Goal: Complete application form

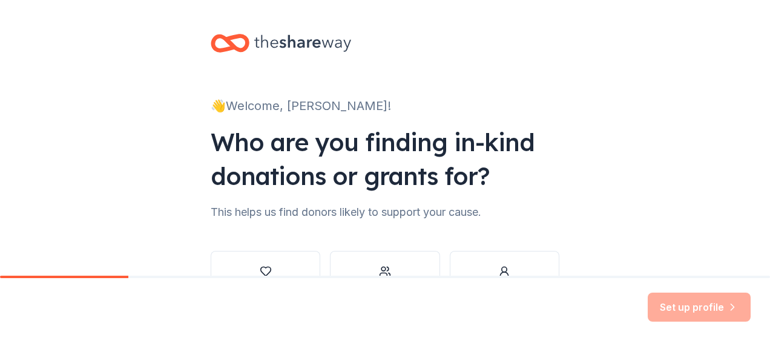
scroll to position [91, 0]
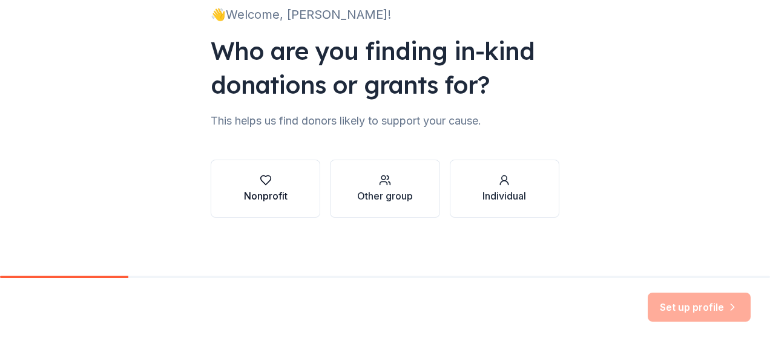
click at [251, 202] on div "Nonprofit" at bounding box center [266, 196] width 44 height 15
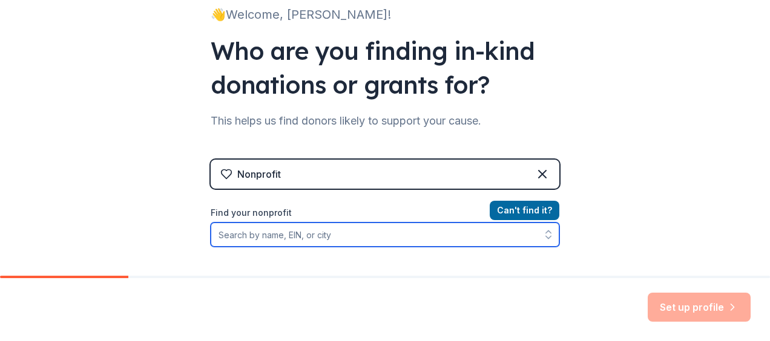
click at [292, 235] on input "Find your nonprofit" at bounding box center [385, 235] width 349 height 24
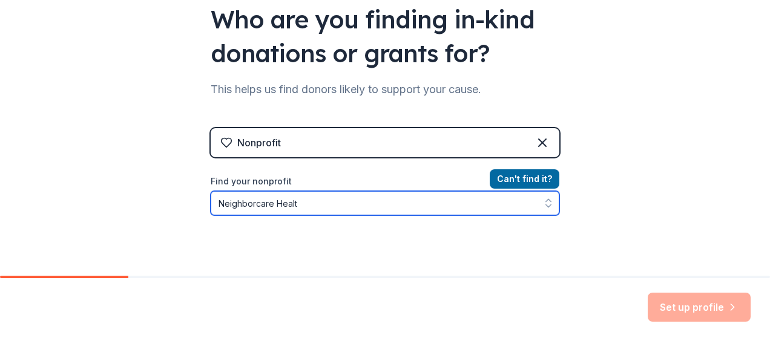
type input "Neighborcare Health"
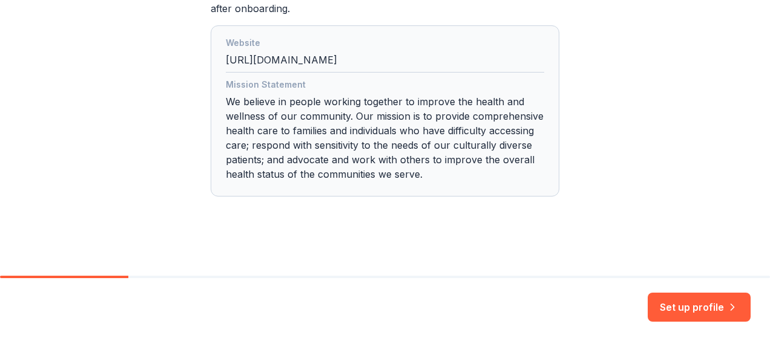
scroll to position [369, 0]
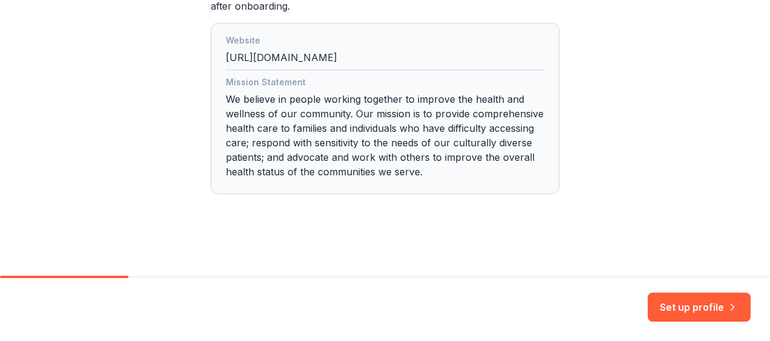
click at [369, 128] on div "Mission Statement We believe in people working together to improve the health a…" at bounding box center [385, 129] width 318 height 109
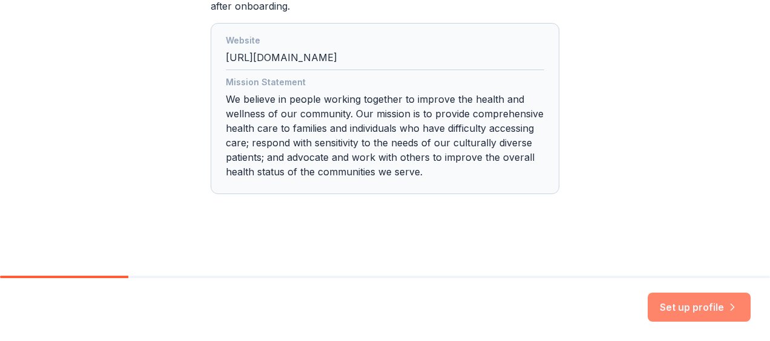
click at [677, 301] on button "Set up profile" at bounding box center [698, 307] width 103 height 29
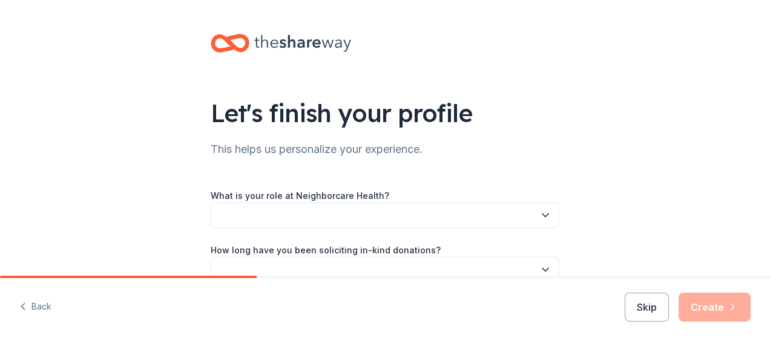
scroll to position [91, 0]
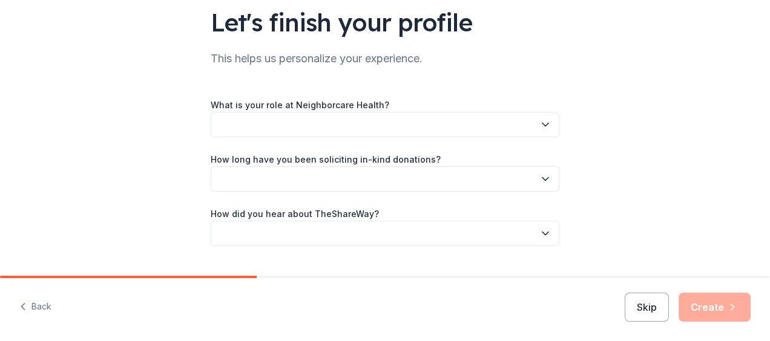
click at [465, 133] on button "button" at bounding box center [385, 124] width 349 height 25
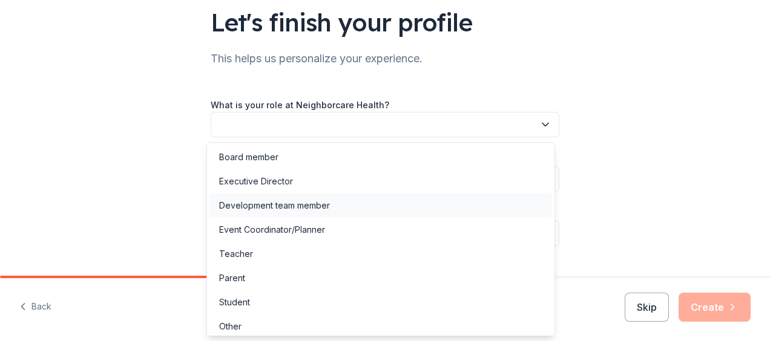
scroll to position [5, 0]
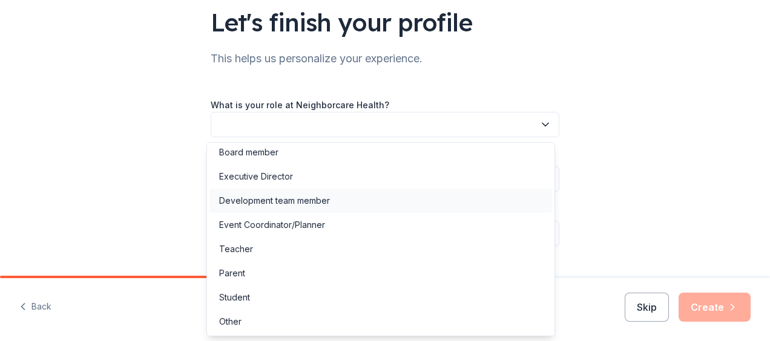
click at [396, 210] on div "Development team member" at bounding box center [380, 201] width 343 height 24
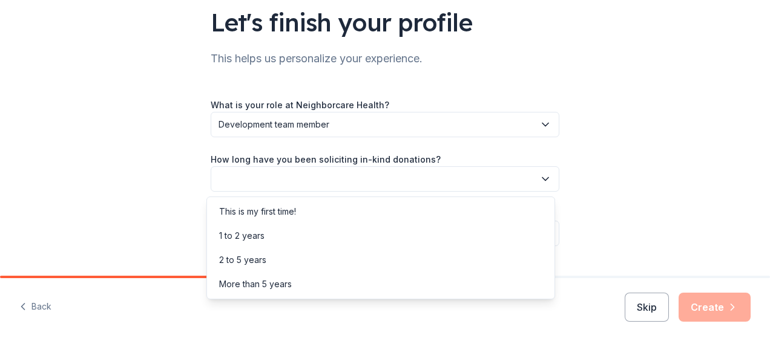
click at [364, 169] on button "button" at bounding box center [385, 178] width 349 height 25
click at [318, 246] on div "1 to 2 years" at bounding box center [380, 236] width 343 height 24
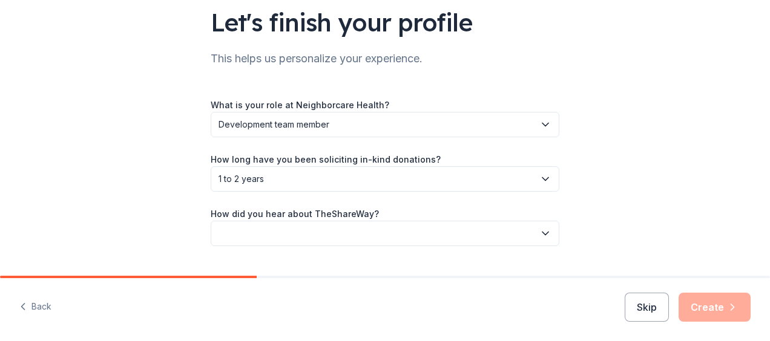
click at [307, 238] on button "button" at bounding box center [385, 233] width 349 height 25
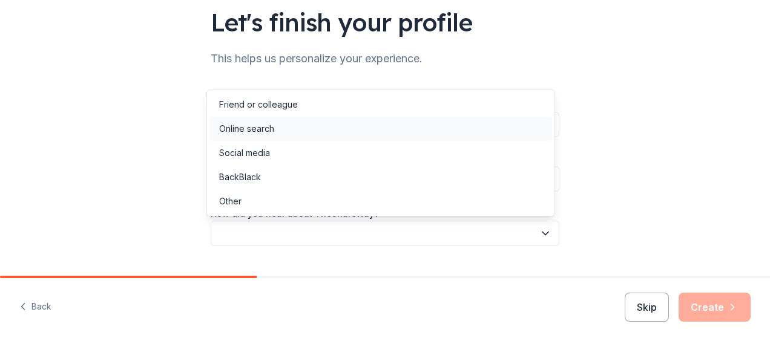
click at [278, 124] on div "Online search" at bounding box center [380, 129] width 343 height 24
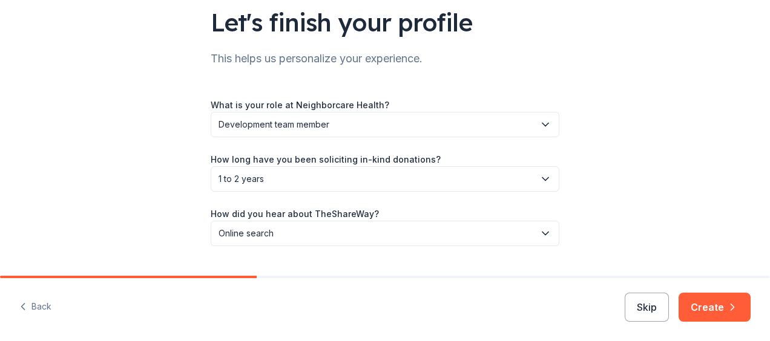
scroll to position [119, 0]
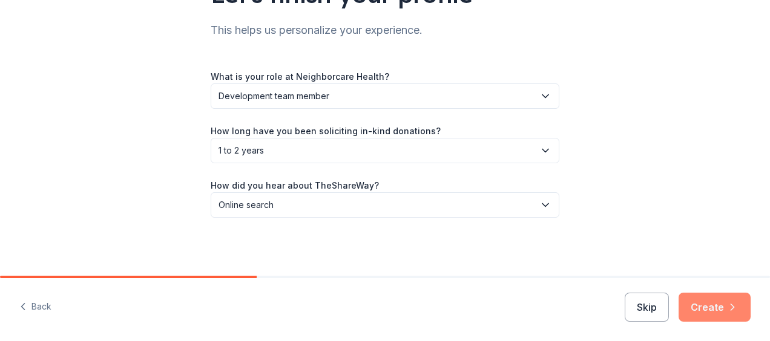
click at [716, 311] on button "Create" at bounding box center [714, 307] width 72 height 29
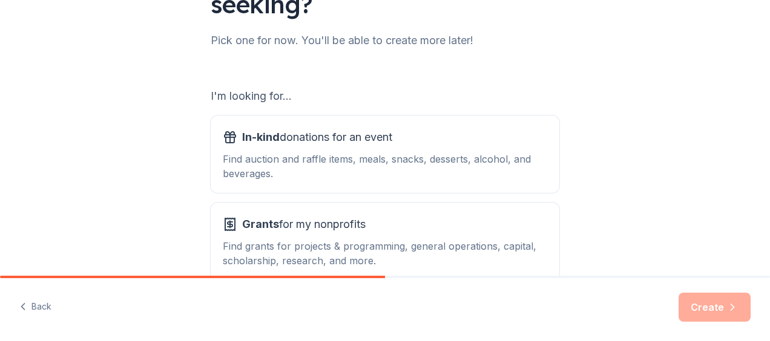
scroll to position [212, 0]
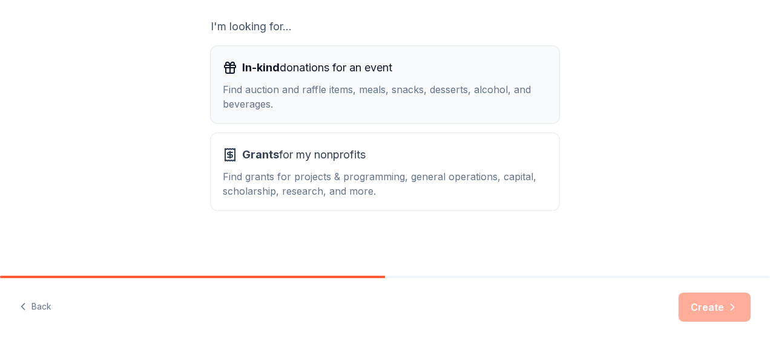
click at [379, 78] on div "In-kind donations for an event Find auction and raffle items, meals, snacks, de…" at bounding box center [385, 84] width 324 height 53
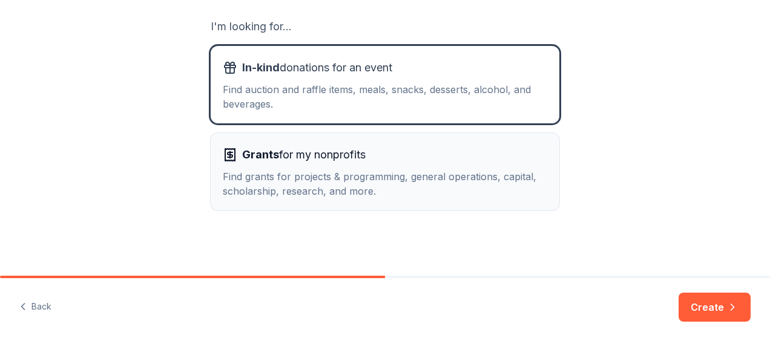
click at [399, 187] on div "Find grants for projects & programming, general operations, capital, scholarshi…" at bounding box center [385, 183] width 324 height 29
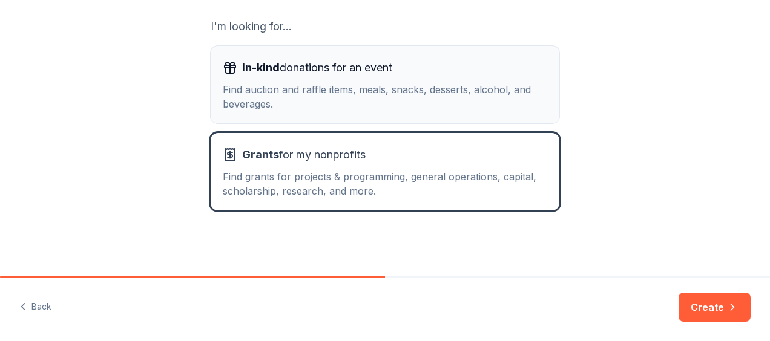
click at [373, 103] on div "Find auction and raffle items, meals, snacks, desserts, alcohol, and beverages." at bounding box center [385, 96] width 324 height 29
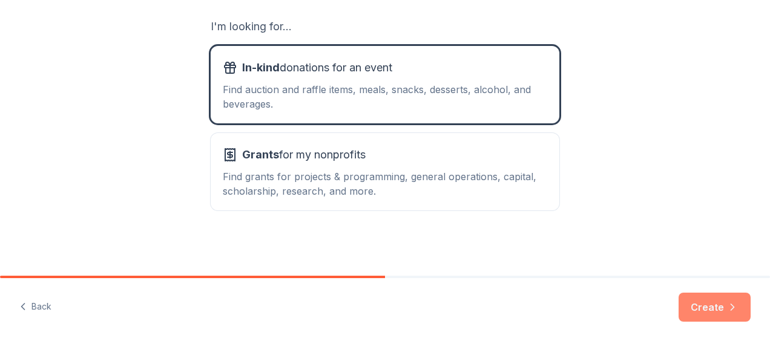
click at [710, 313] on button "Create" at bounding box center [714, 307] width 72 height 29
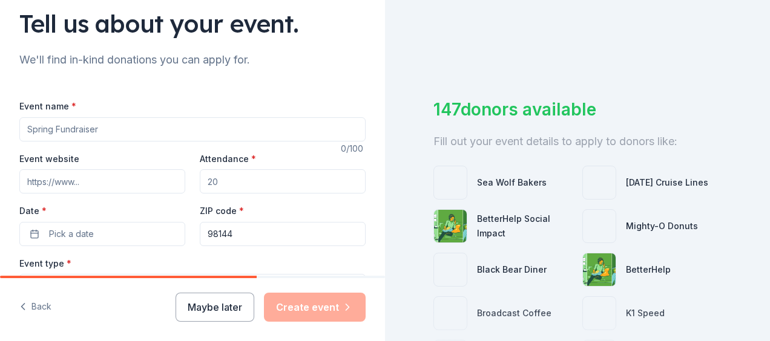
scroll to position [89, 0]
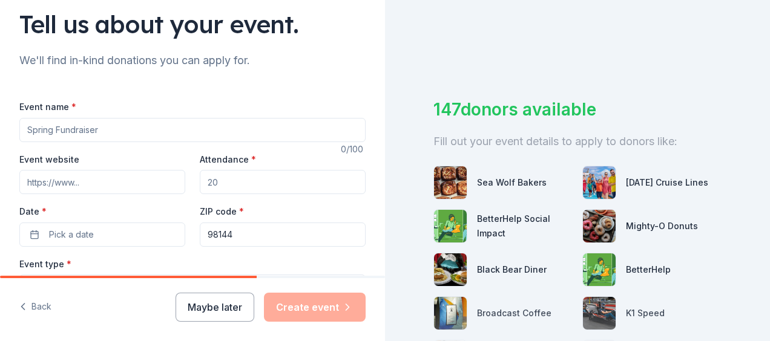
click at [160, 128] on input "Event name *" at bounding box center [192, 130] width 346 height 24
type input "Spring Give"
click at [227, 183] on input "Attendance *" at bounding box center [283, 182] width 166 height 24
type input "1"
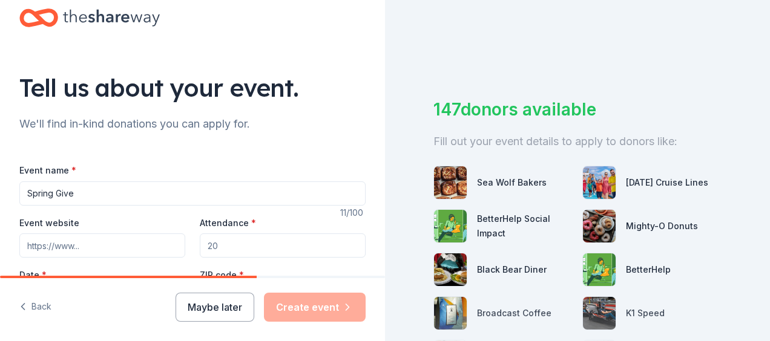
scroll to position [0, 0]
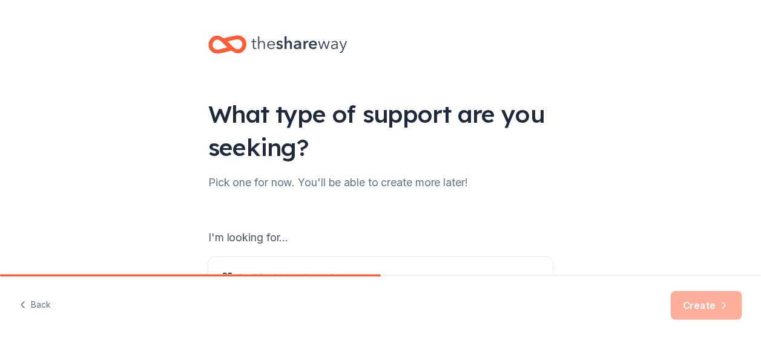
scroll to position [204, 0]
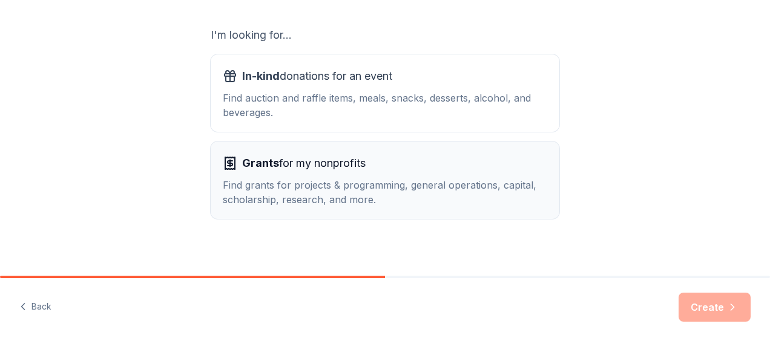
click at [280, 197] on div "Find grants for projects & programming, general operations, capital, scholarshi…" at bounding box center [385, 192] width 324 height 29
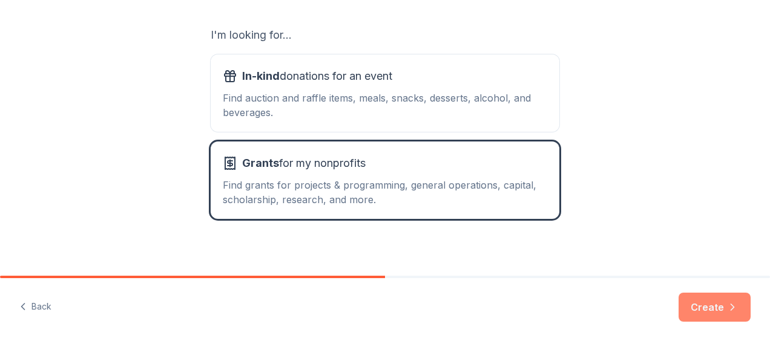
click at [707, 295] on button "Create" at bounding box center [714, 307] width 72 height 29
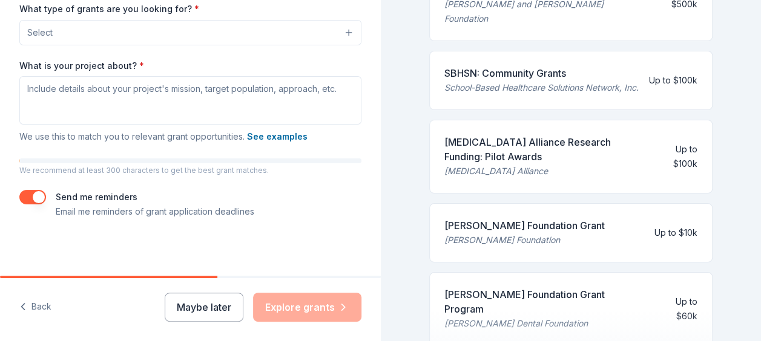
scroll to position [480, 0]
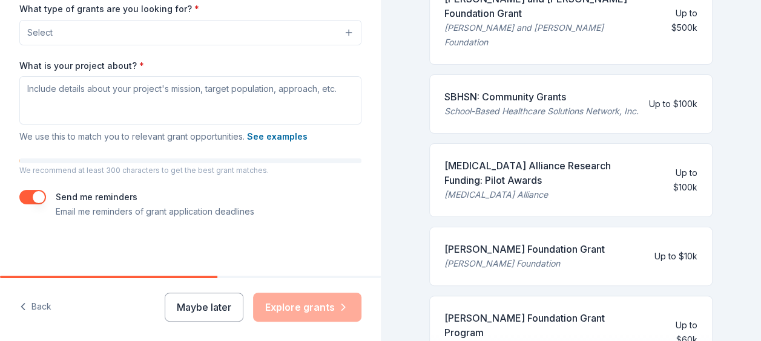
drag, startPoint x: 546, startPoint y: 175, endPoint x: 471, endPoint y: 160, distance: 76.5
click at [471, 160] on div "[MEDICAL_DATA] Alliance Research Funding: Pilot Awards" at bounding box center [547, 173] width 206 height 29
drag, startPoint x: 441, startPoint y: 160, endPoint x: 538, endPoint y: 178, distance: 99.1
click at [538, 178] on div "[MEDICAL_DATA] Alliance Research Funding: Pilot Awards [MEDICAL_DATA] Alliance …" at bounding box center [571, 180] width 284 height 74
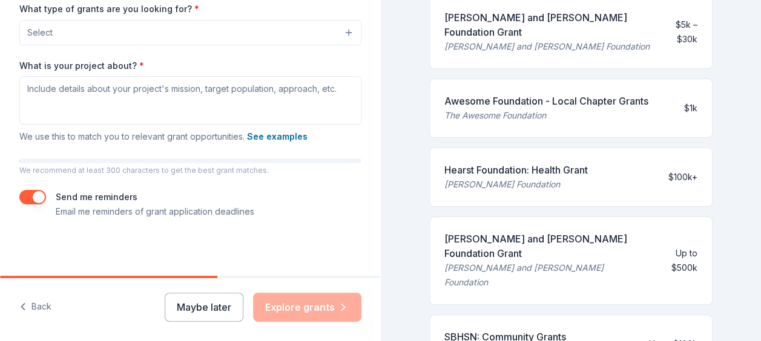
scroll to position [230, 0]
